Goal: Use online tool/utility: Utilize a website feature to perform a specific function

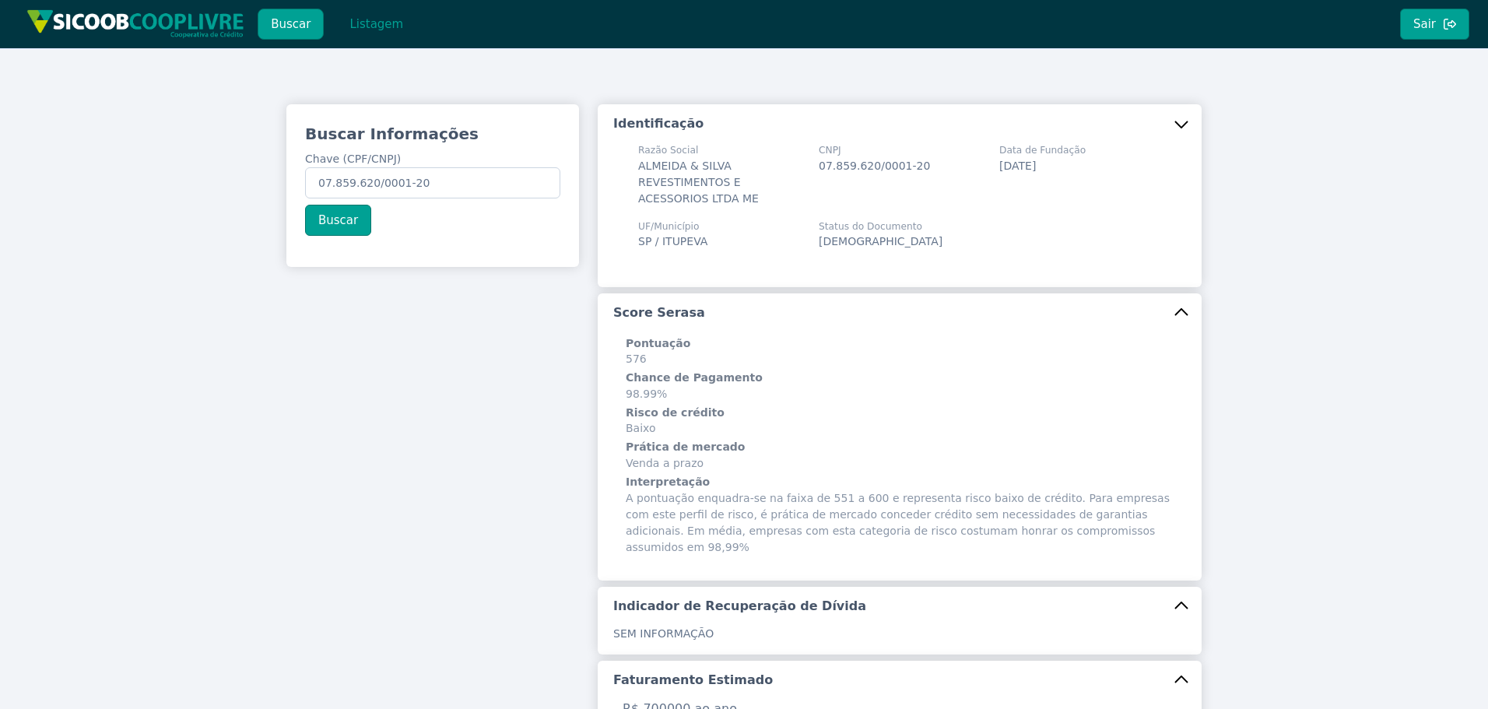
click at [472, 346] on div "Buscar Informações Chave (CPF/CNPJ) 07.859.620/0001-20 Buscar" at bounding box center [432, 600] width 311 height 992
drag, startPoint x: 258, startPoint y: 167, endPoint x: 82, endPoint y: 154, distance: 176.3
click at [95, 154] on div "Buscar Informações Chave (CPF/CNPJ) 07.859.620/0001-20 Buscar Identificação Raz…" at bounding box center [744, 628] width 1488 height 1161
paste input "1.211.591/0001-09"
click at [343, 220] on button "Buscar" at bounding box center [338, 220] width 66 height 31
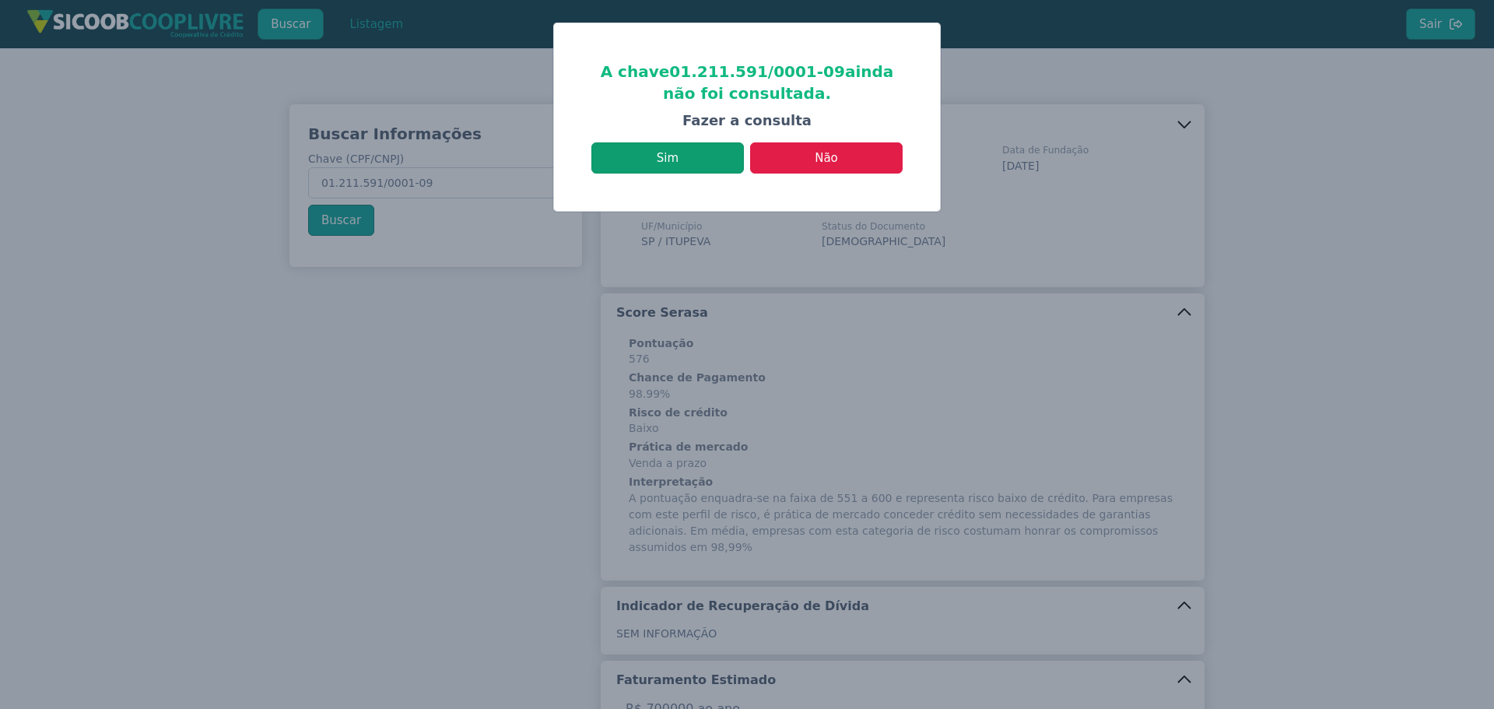
click at [680, 163] on button "Sim" at bounding box center [668, 157] width 153 height 31
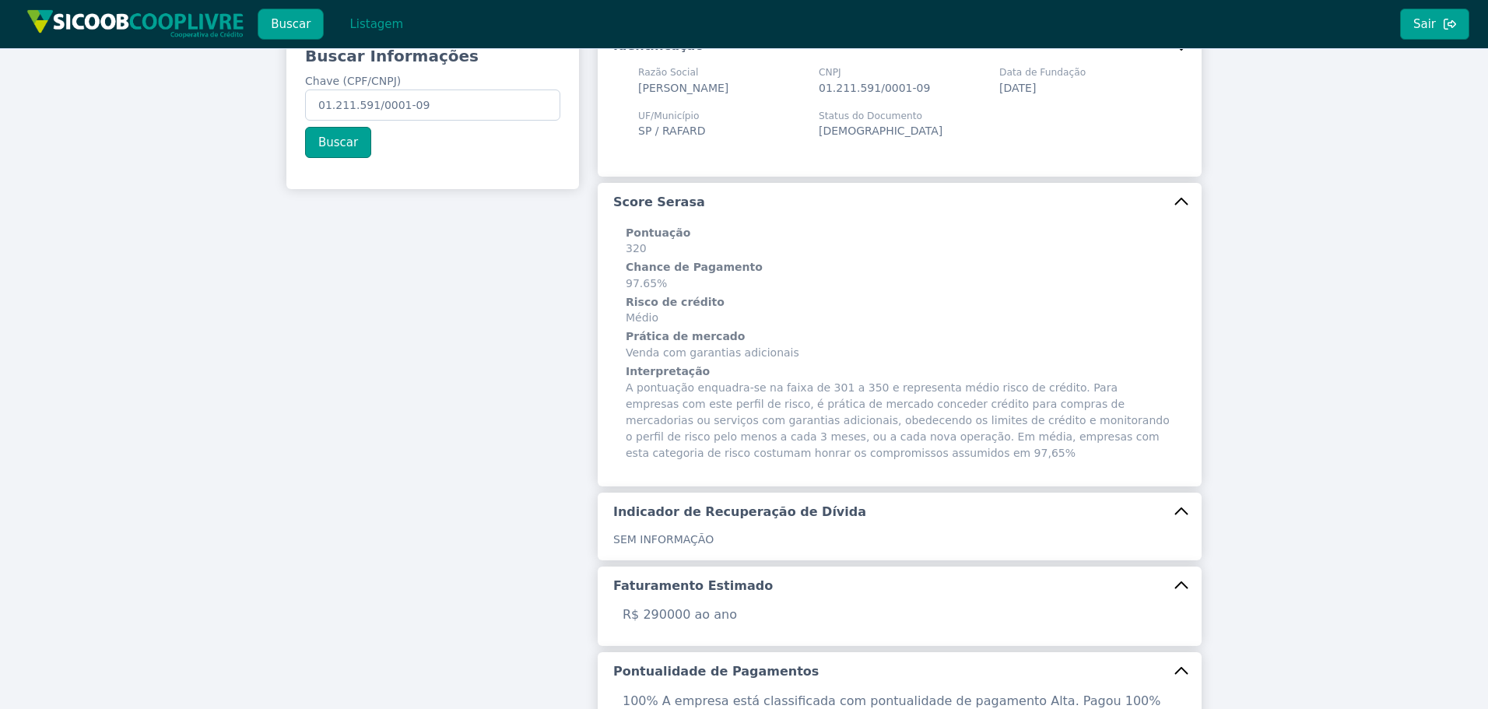
scroll to position [467, 0]
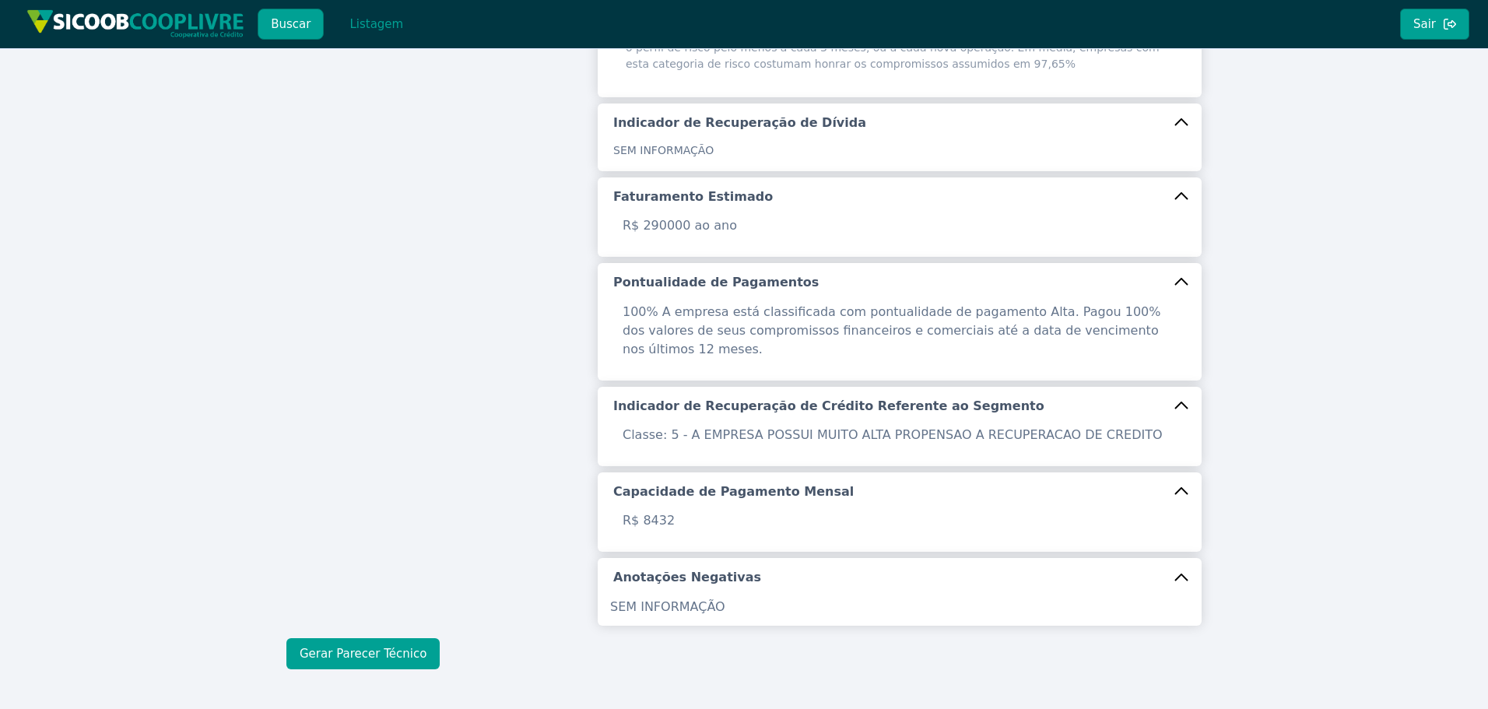
click at [371, 638] on button "Gerar Parecer Técnico" at bounding box center [362, 653] width 153 height 31
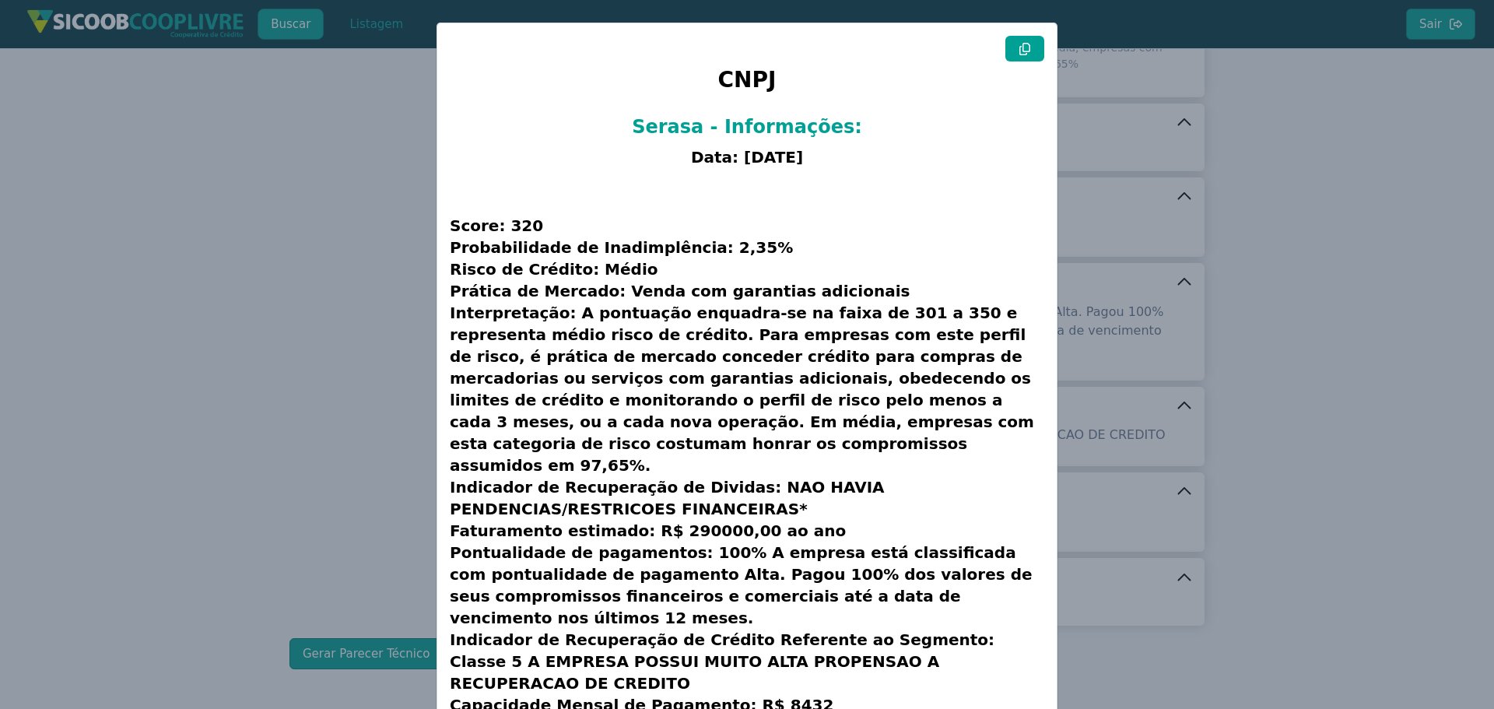
click at [1038, 52] on button at bounding box center [1025, 49] width 39 height 26
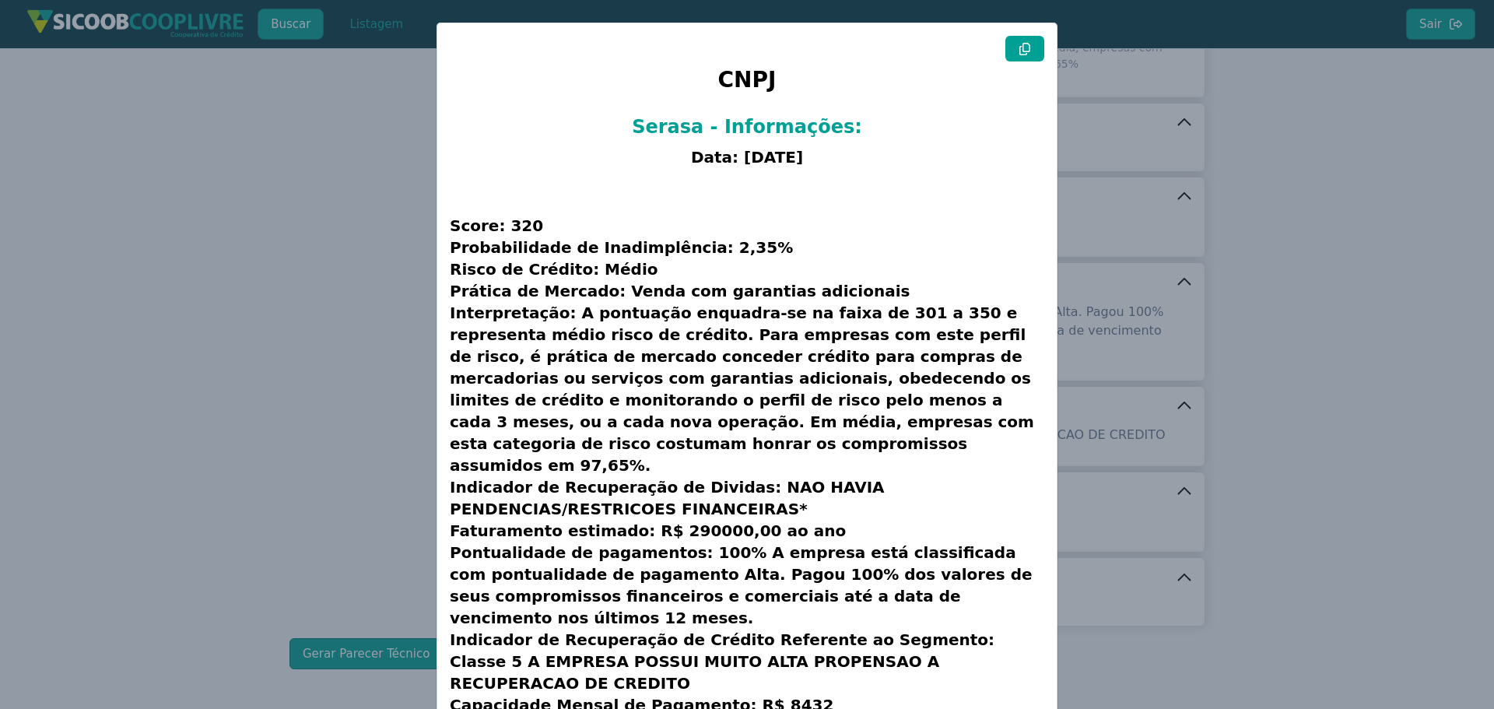
click at [1038, 52] on button at bounding box center [1025, 49] width 39 height 26
click at [1030, 41] on button at bounding box center [1025, 49] width 39 height 26
drag, startPoint x: 1030, startPoint y: 41, endPoint x: 1017, endPoint y: 45, distance: 13.8
click at [1027, 42] on button at bounding box center [1025, 49] width 39 height 26
click at [90, 454] on modal-container "CNPJ Serasa - Informações: Data: [DATE] Score: 320 Probabilidade de Inadimplênc…" at bounding box center [747, 354] width 1494 height 709
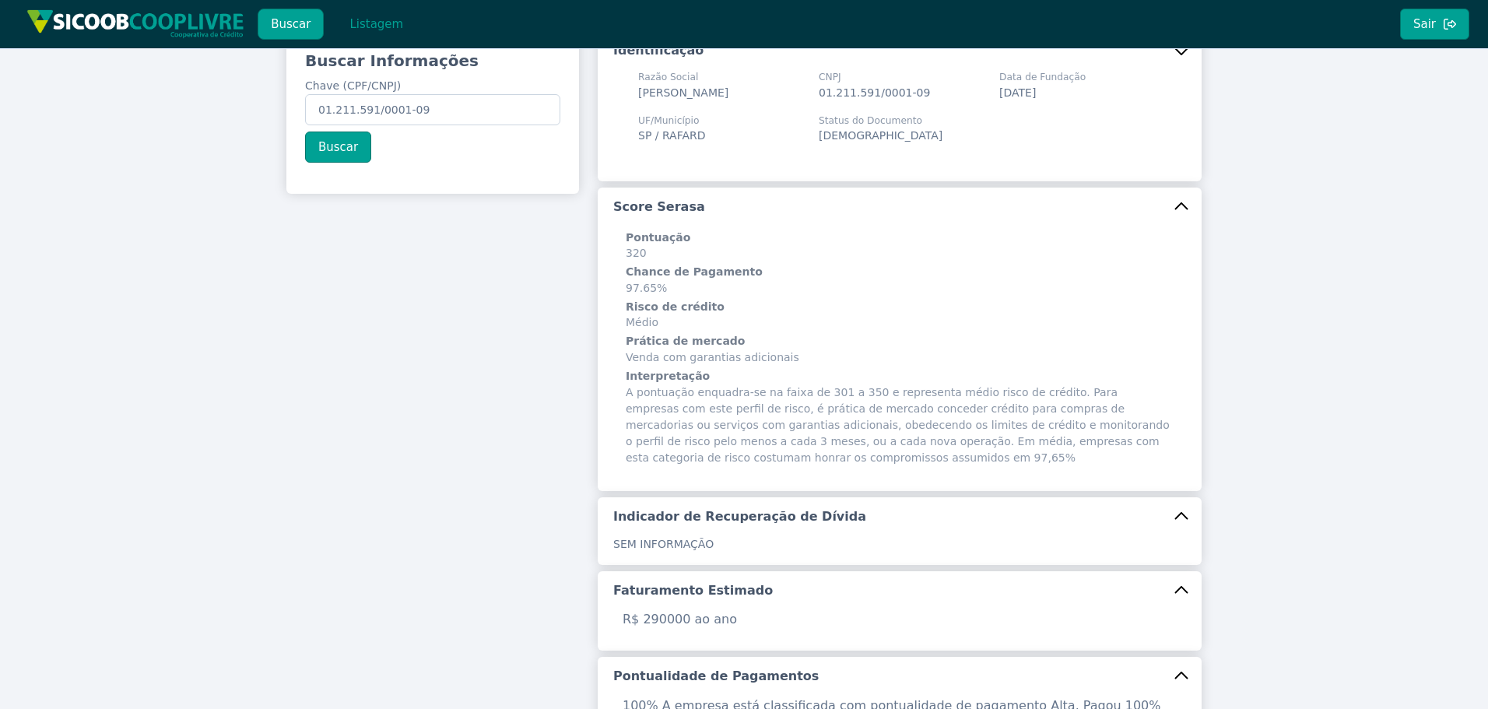
scroll to position [0, 0]
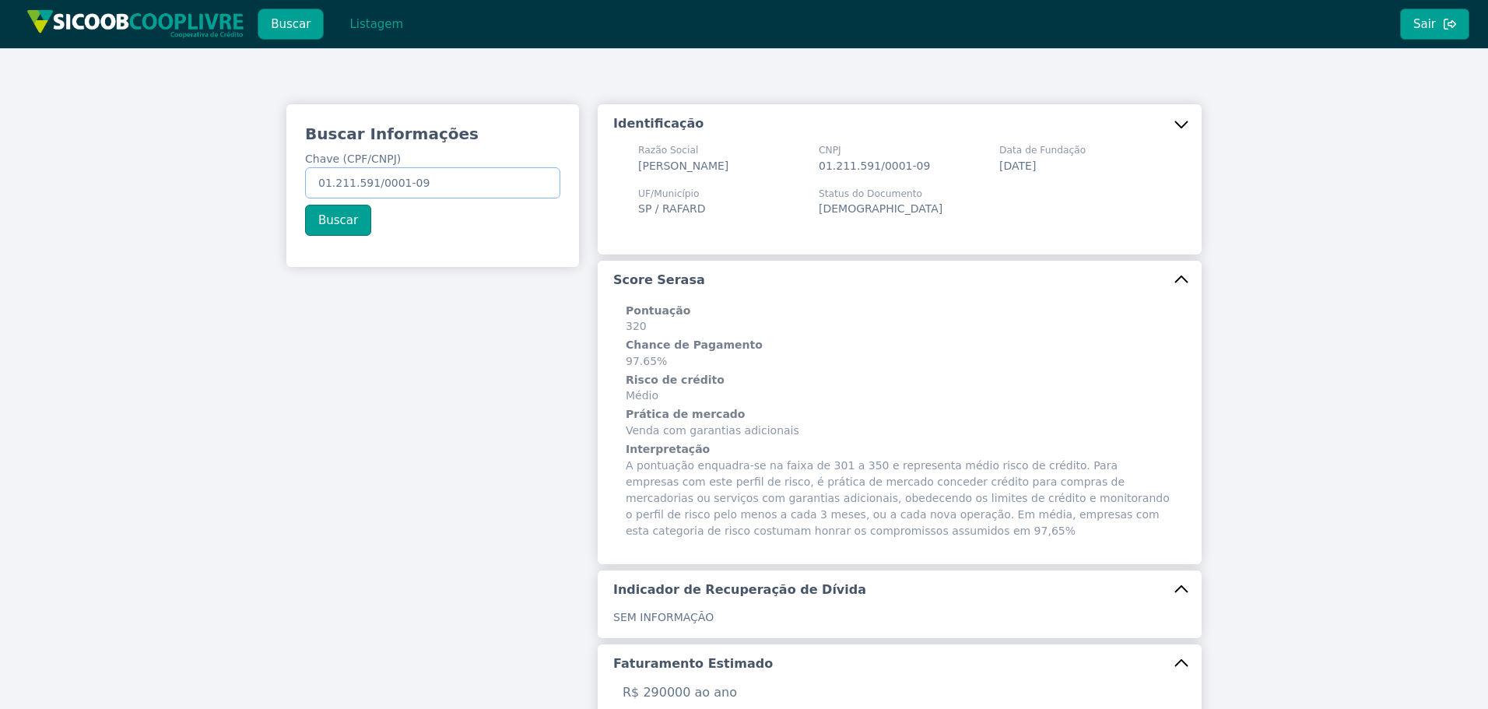
drag, startPoint x: 449, startPoint y: 181, endPoint x: 88, endPoint y: 198, distance: 361.5
click at [68, 191] on div "Buscar Informações Chave (CPF/CNPJ) 01.211.591/0001-09 Buscar Identificação Raz…" at bounding box center [744, 620] width 1488 height 1144
paste input "10.583.728/0001-47"
type input "10.583.728/0001-47"
click at [358, 229] on button "Buscar" at bounding box center [338, 220] width 66 height 31
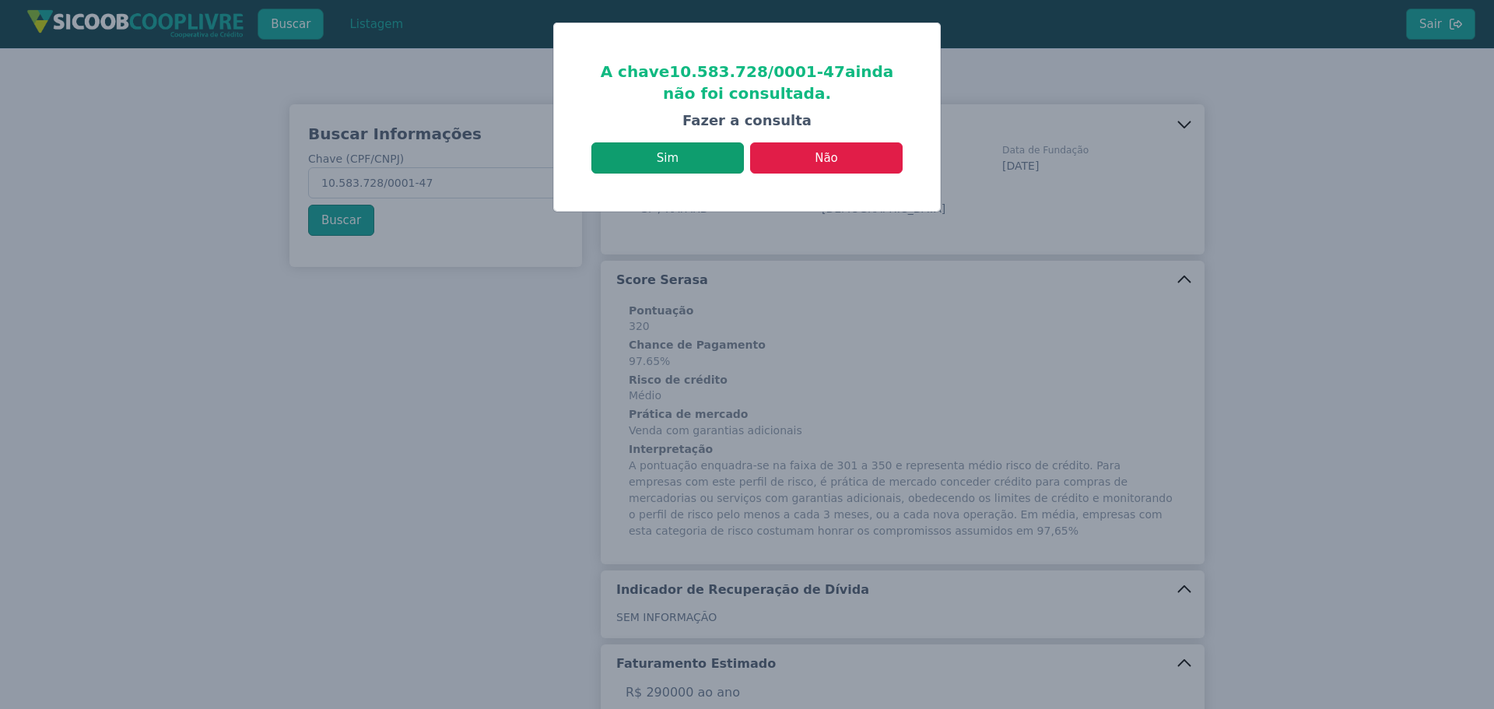
click at [706, 160] on button "Sim" at bounding box center [668, 157] width 153 height 31
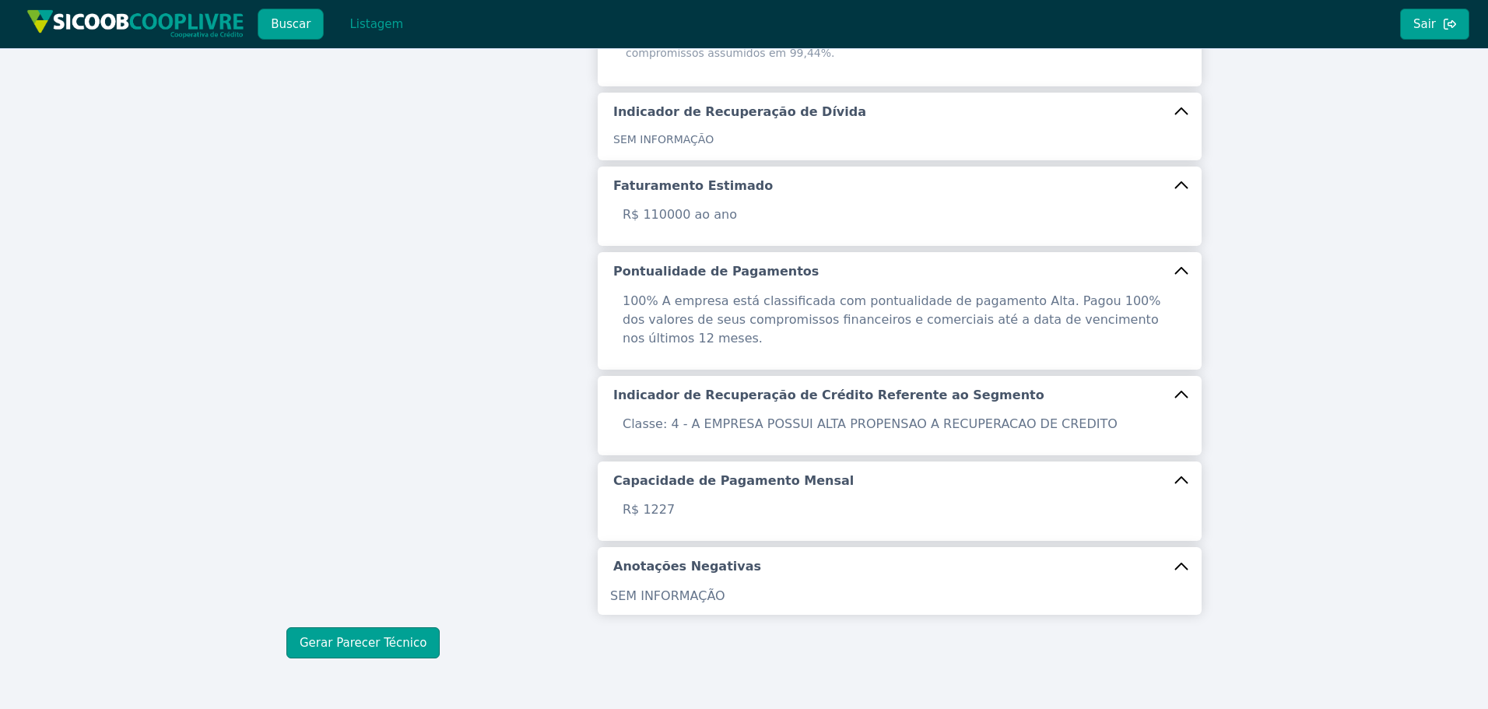
scroll to position [476, 0]
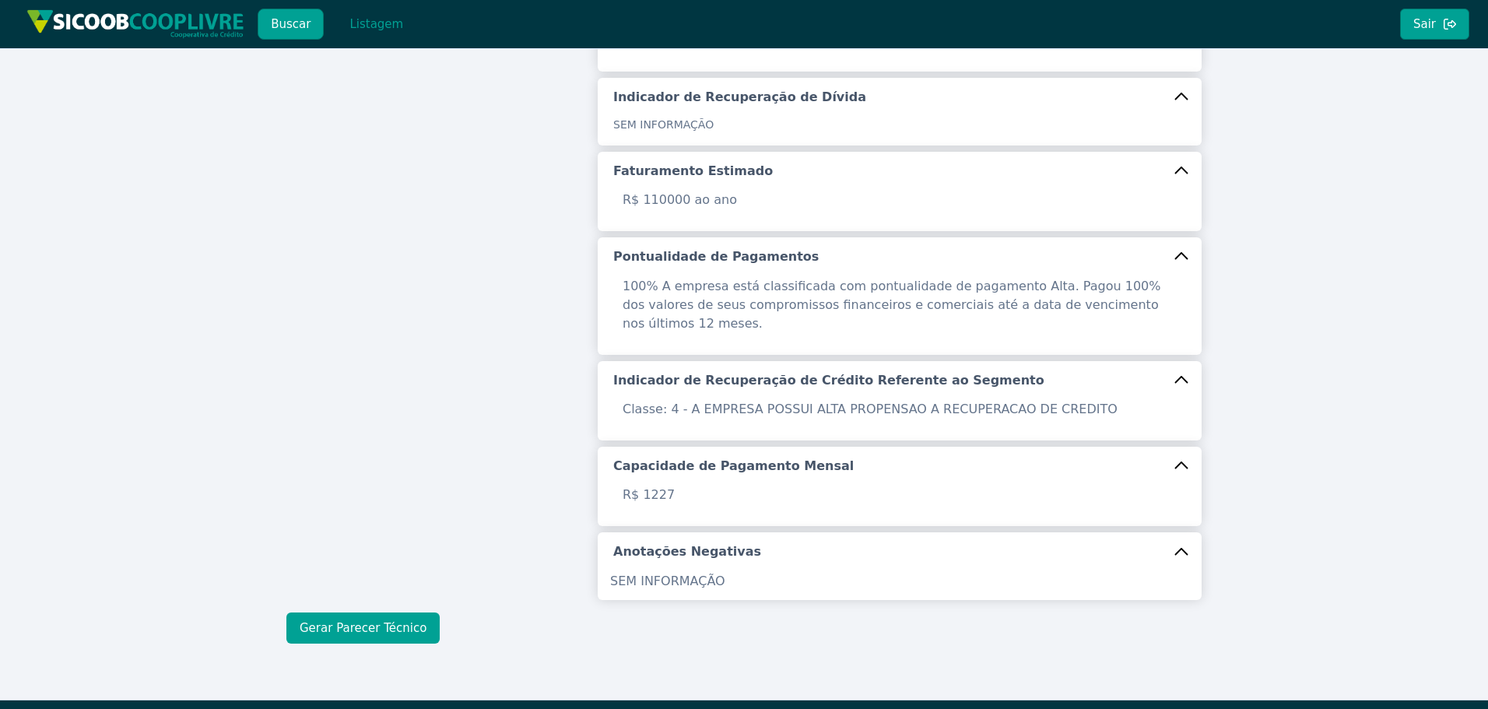
click at [368, 613] on button "Gerar Parecer Técnico" at bounding box center [362, 628] width 153 height 31
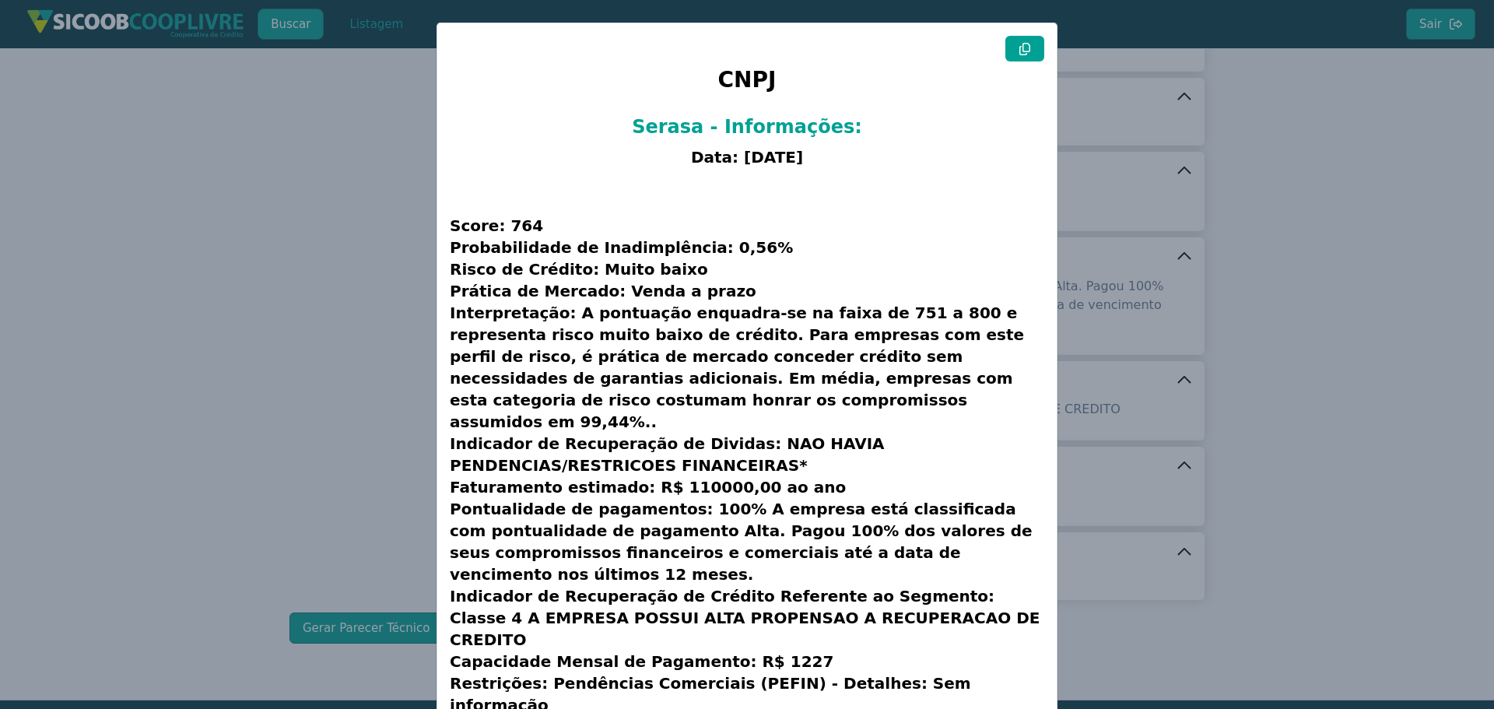
click at [1024, 43] on icon at bounding box center [1025, 49] width 11 height 12
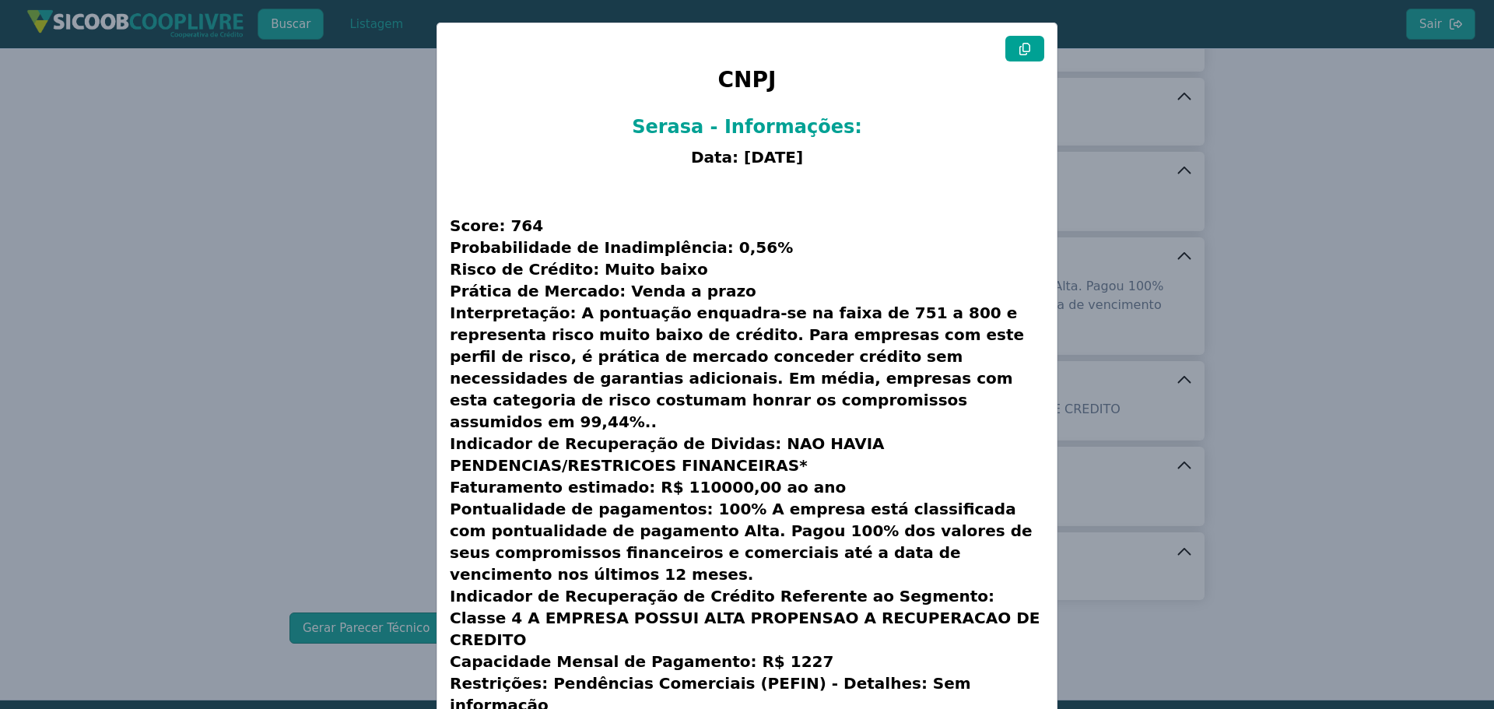
click at [1024, 43] on icon at bounding box center [1025, 49] width 11 height 12
click at [153, 274] on modal-container "CNPJ Serasa - Informações: Data: [DATE] Score: 764 Probabilidade de Inadimplênc…" at bounding box center [747, 354] width 1494 height 709
